Goal: Task Accomplishment & Management: Use online tool/utility

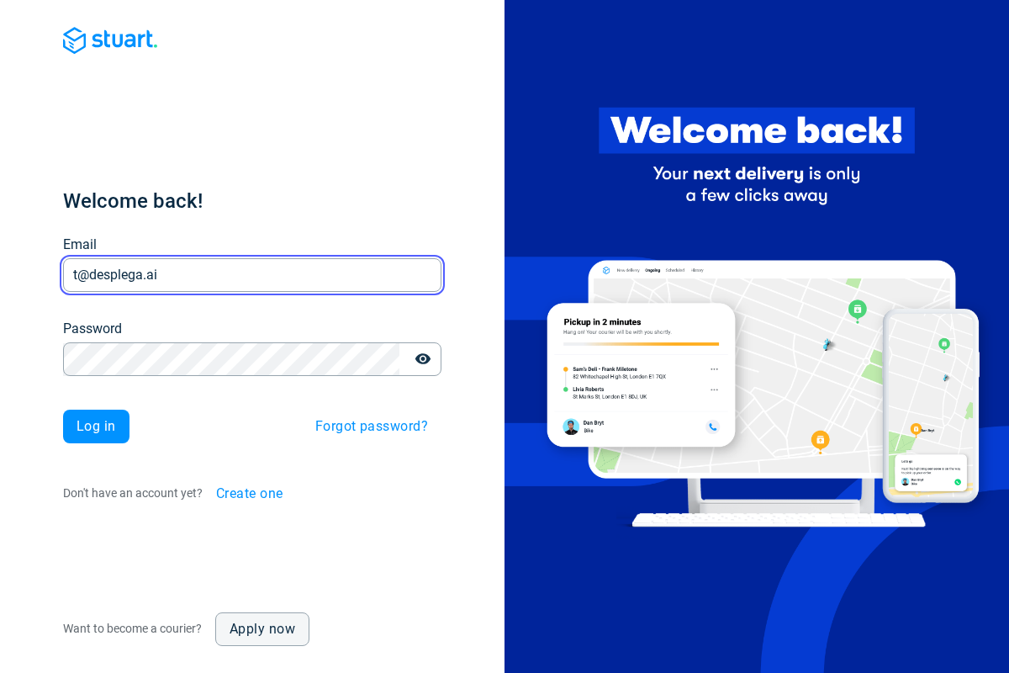
type input "t@desplega.ai"
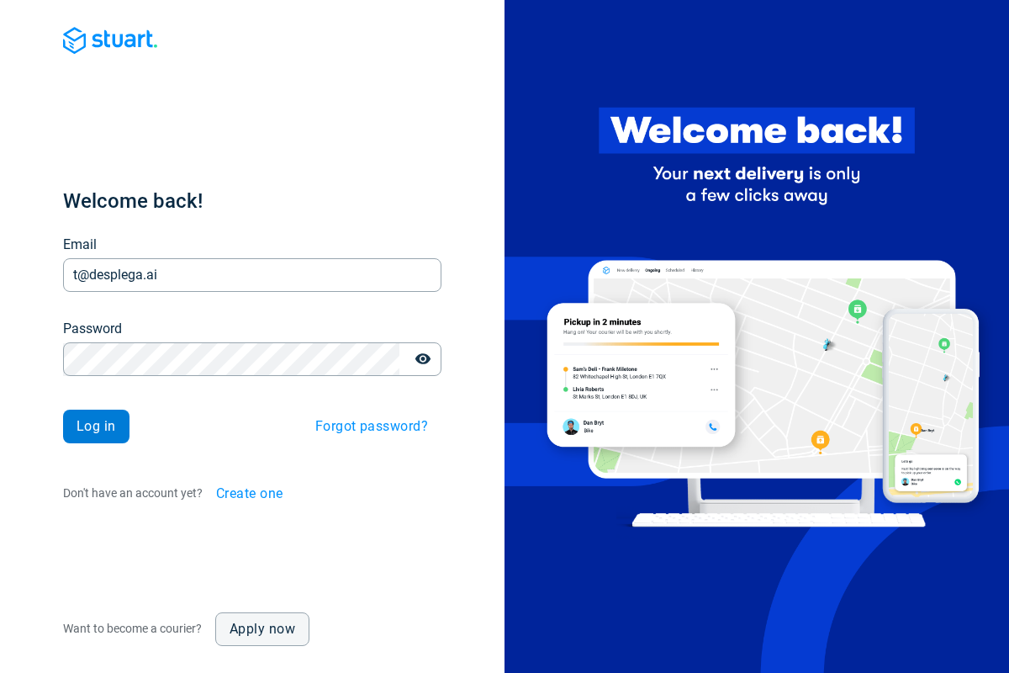
click at [96, 426] on span "Log in" at bounding box center [97, 426] width 40 height 13
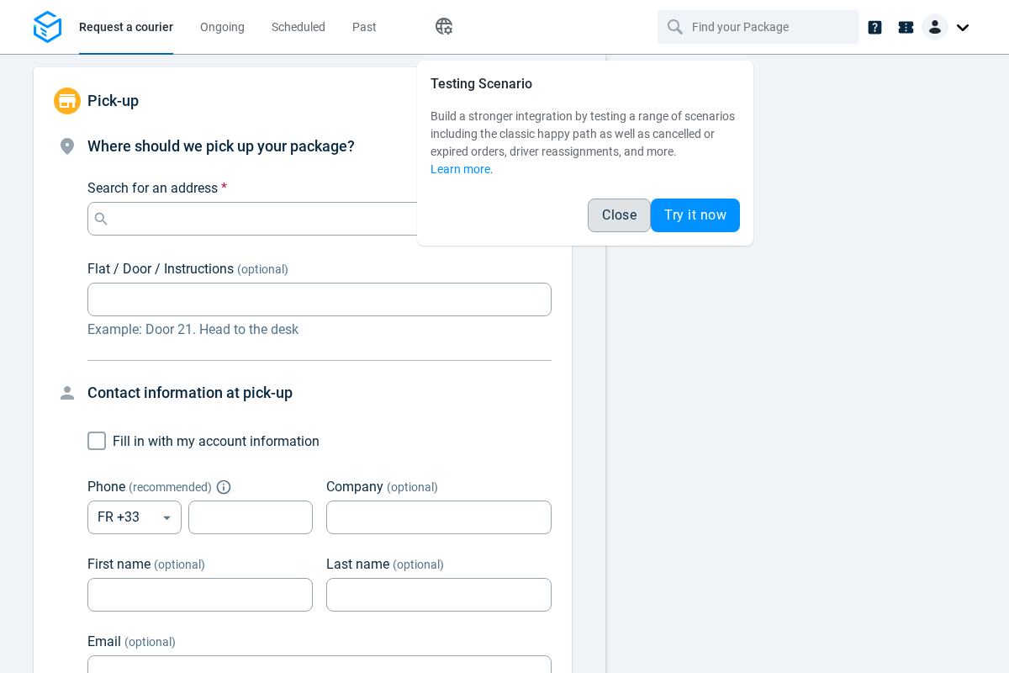
click at [619, 215] on span "Close" at bounding box center [619, 215] width 34 height 13
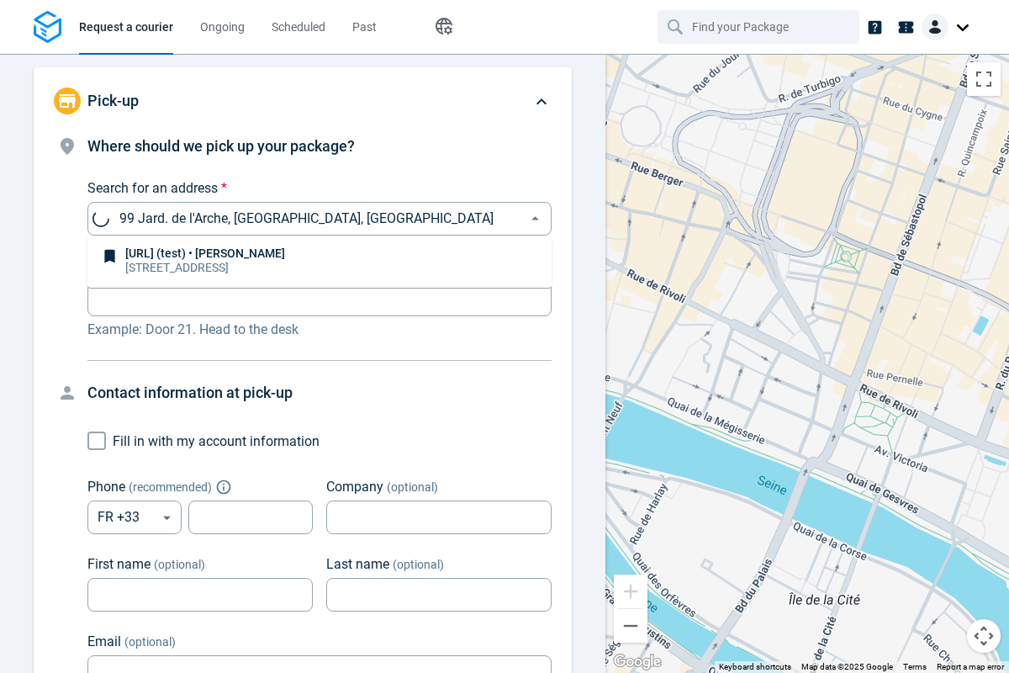
type input "99 Jard. de l'Arche, [GEOGRAPHIC_DATA], [GEOGRAPHIC_DATA]"
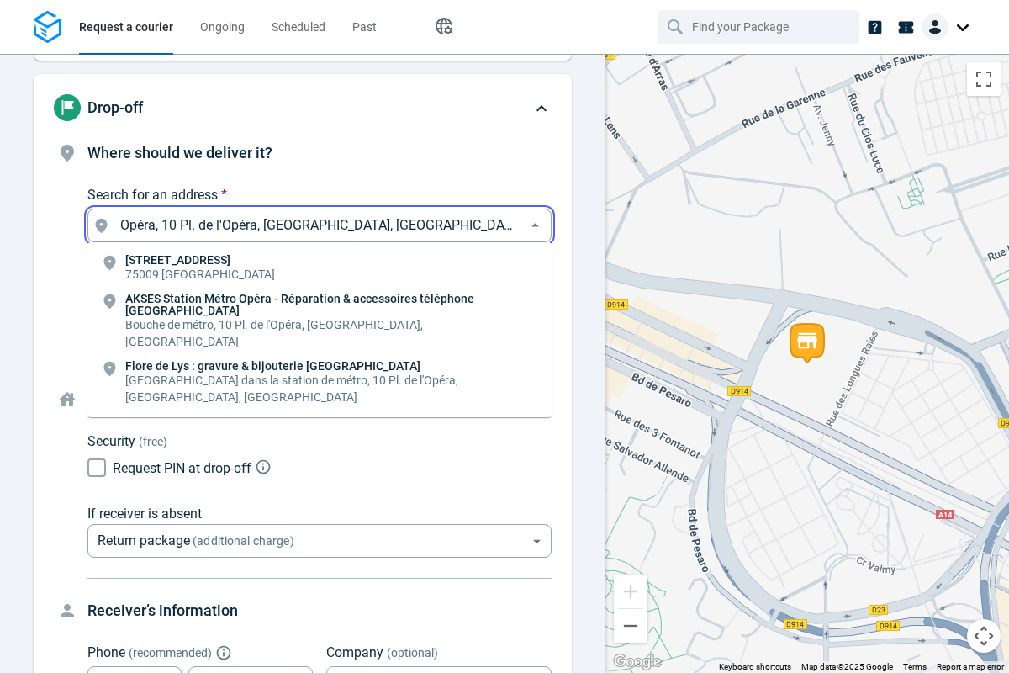
click at [320, 268] on li "[STREET_ADDRESS]" at bounding box center [319, 268] width 464 height 39
type input "10 Pl. de l'Opéra, [GEOGRAPHIC_DATA], [GEOGRAPHIC_DATA]"
click at [320, 363] on body "Request a courier Ongoing Scheduled Past Happy Path Pick-up 99 Jard. de l'Arche…" at bounding box center [504, 336] width 1009 height 673
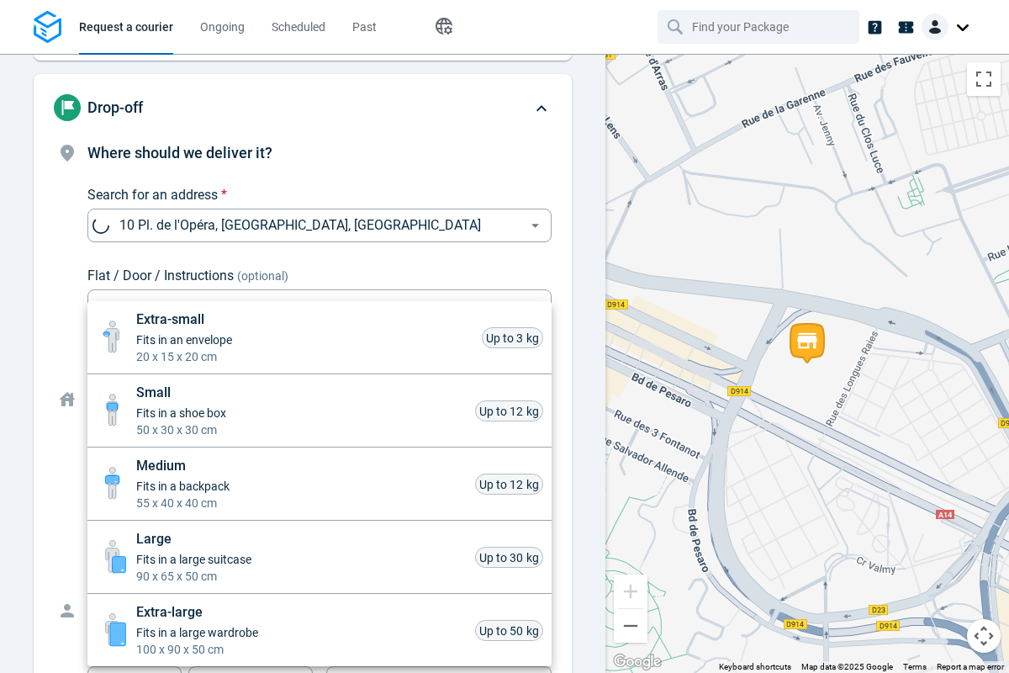
scroll to position [741, 0]
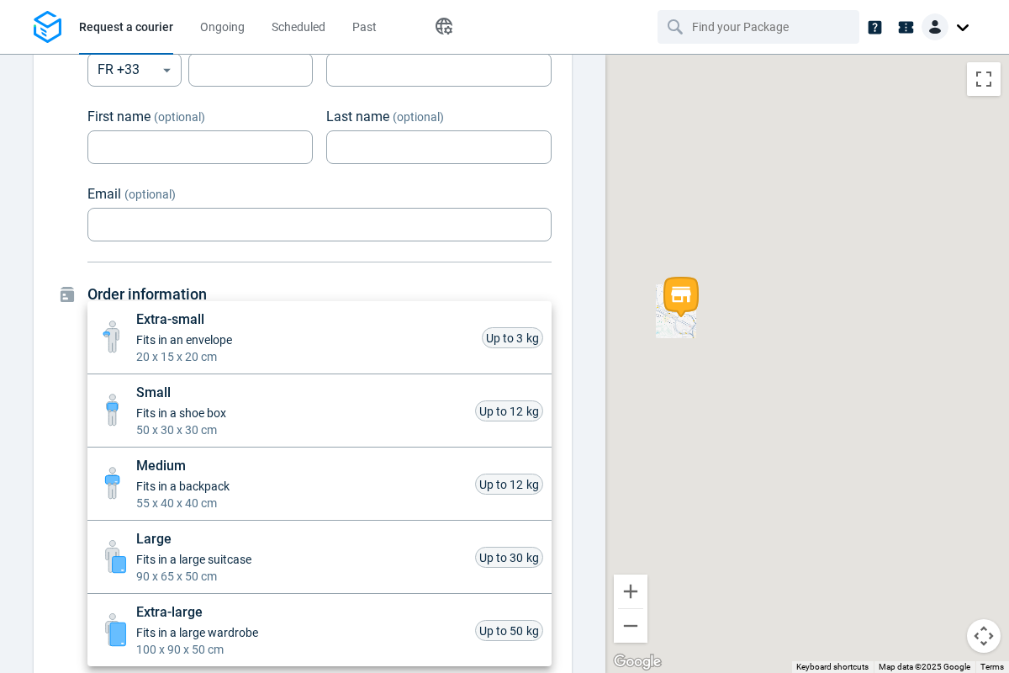
click at [320, 410] on li "Small Fits in a shoe box 50 x 30 x 30 cm Up to 12 kg" at bounding box center [319, 410] width 464 height 73
type input "small"
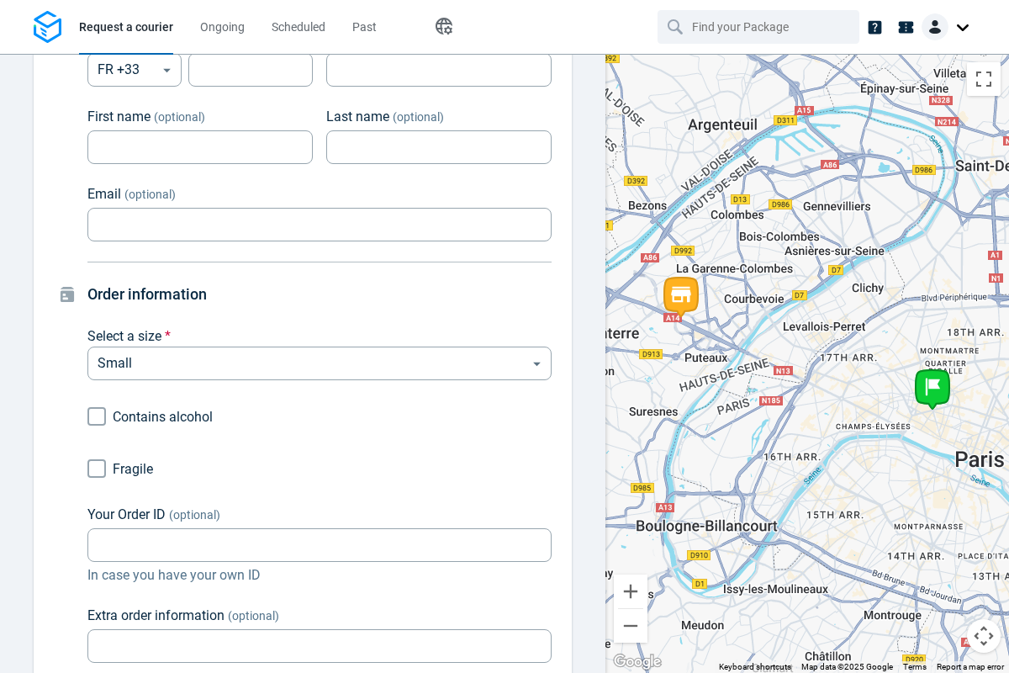
click at [97, 468] on div "Extra-small Fits in an envelope 20 x 15 x 20 cm Up to 3 kg Small Fits in a shoe…" at bounding box center [504, 340] width 1009 height 666
click at [97, 468] on input "Fragile" at bounding box center [97, 468] width 32 height 32
checkbox input "true"
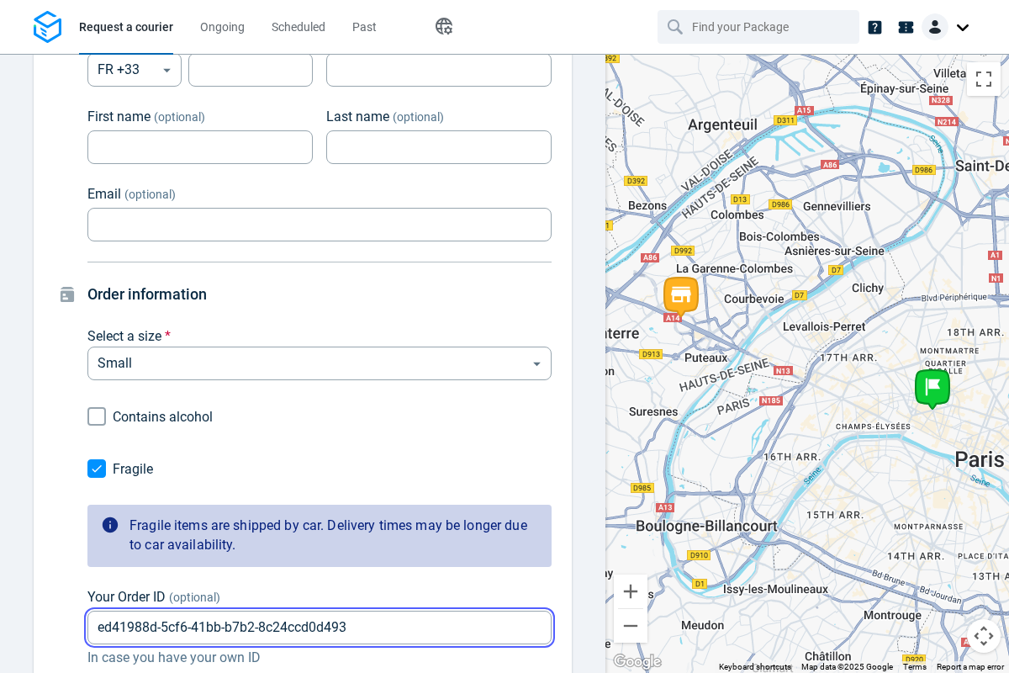
type input "ed41988d-5cf6-41bb-b7b2-8c24ccd0d493"
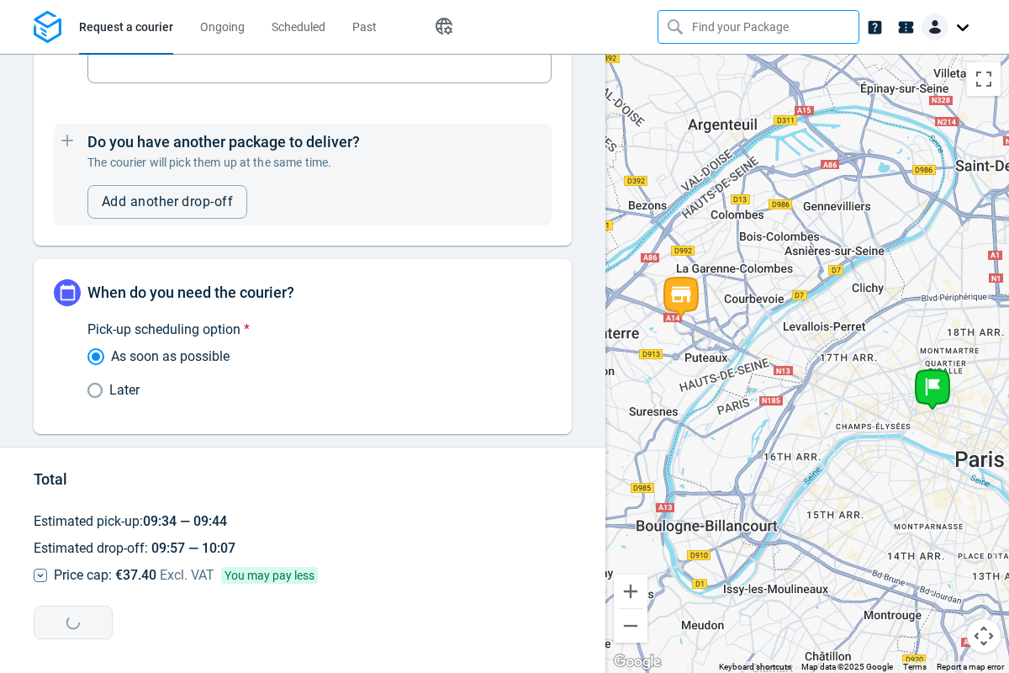
type input "ed41988d-5cf6-41bb-b7b2-8c24ccd0d493"
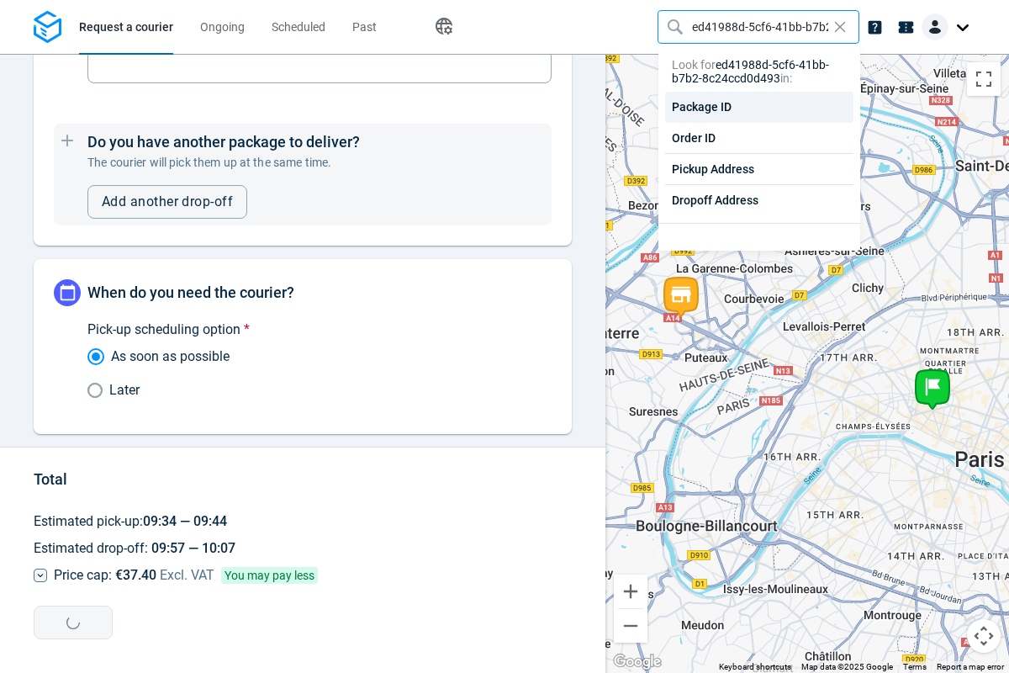
scroll to position [0, 86]
click at [759, 138] on div "Order ID" at bounding box center [759, 138] width 188 height 31
